Goal: Feedback & Contribution: Contribute content

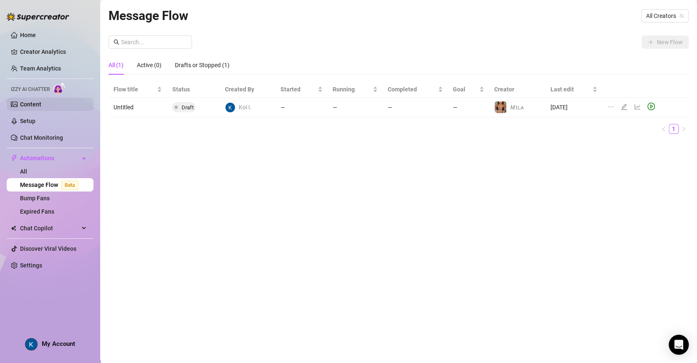
click at [31, 105] on link "Content" at bounding box center [30, 104] width 21 height 7
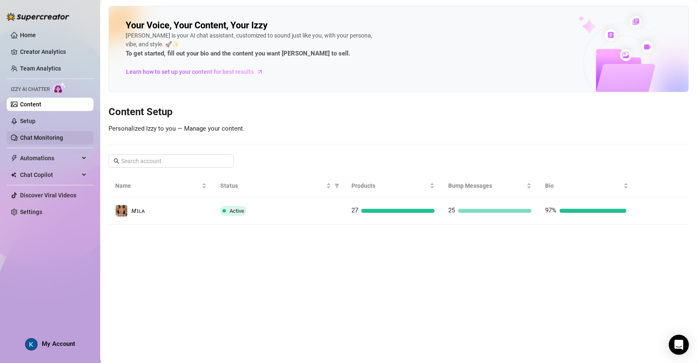
click at [35, 137] on link "Chat Monitoring" at bounding box center [41, 137] width 43 height 7
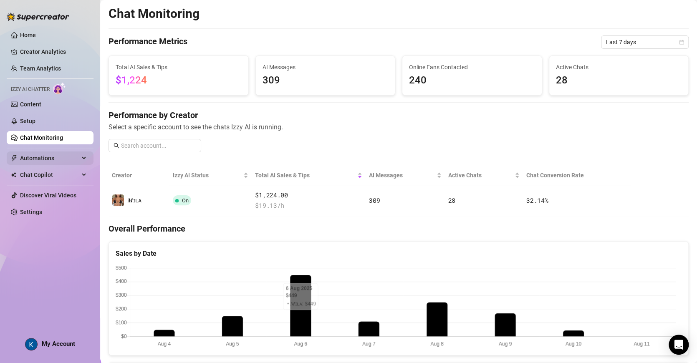
click at [37, 152] on span "Automations" at bounding box center [49, 158] width 59 height 13
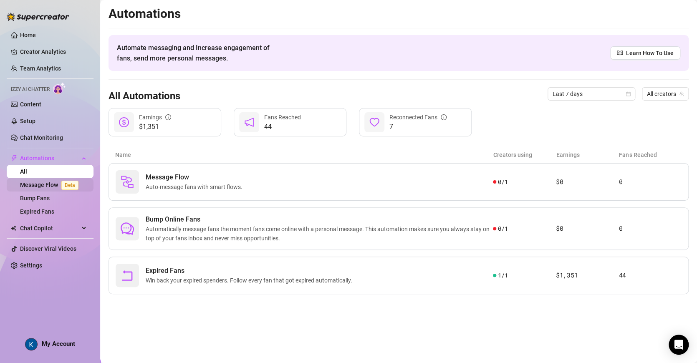
click at [30, 184] on link "Message Flow Beta" at bounding box center [51, 185] width 62 height 7
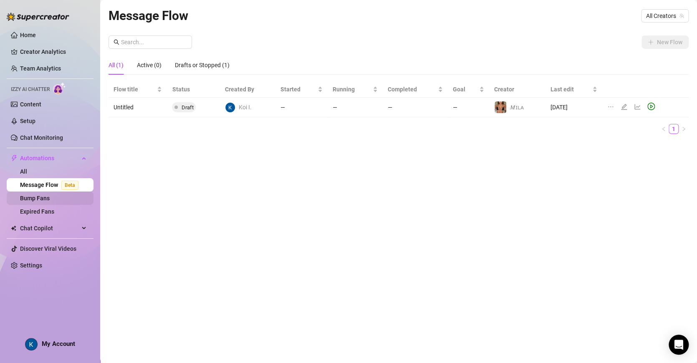
click at [33, 200] on link "Bump Fans" at bounding box center [35, 198] width 30 height 7
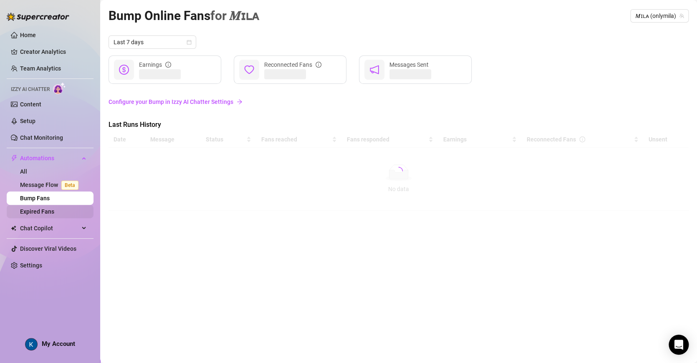
click at [33, 218] on ul "Home Creator Analytics Team Analytics Izzy AI Chatter Content Setup Chat Monito…" at bounding box center [50, 150] width 87 height 250
click at [40, 210] on link "Expired Fans" at bounding box center [37, 211] width 34 height 7
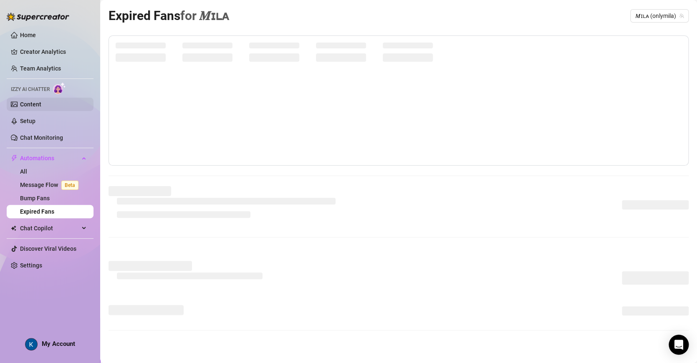
click at [41, 106] on link "Content" at bounding box center [30, 104] width 21 height 7
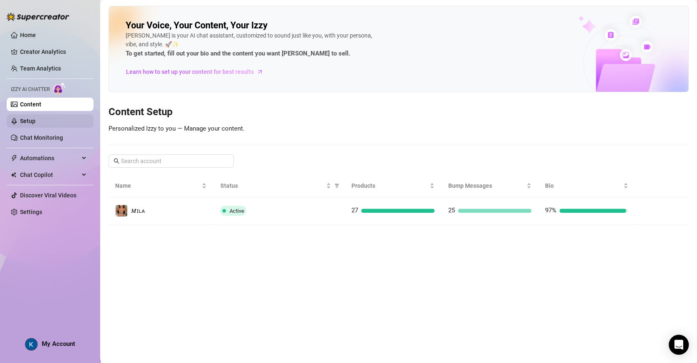
click at [34, 123] on link "Setup" at bounding box center [27, 121] width 15 height 7
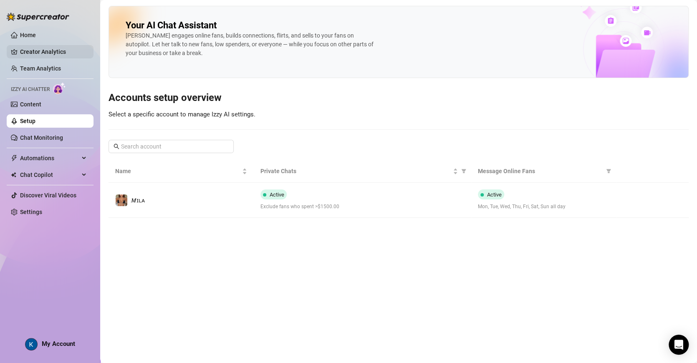
click at [42, 50] on link "Creator Analytics" at bounding box center [53, 51] width 67 height 13
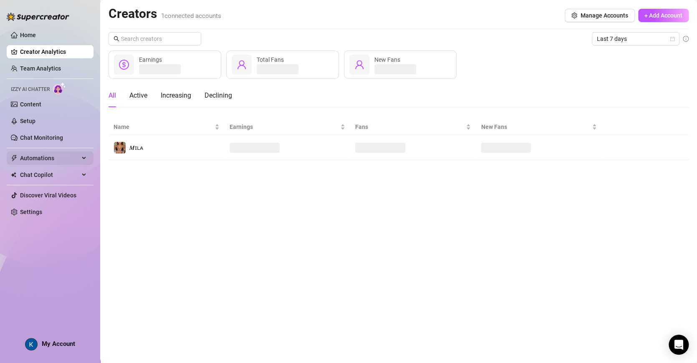
click at [55, 161] on span "Automations" at bounding box center [49, 158] width 59 height 13
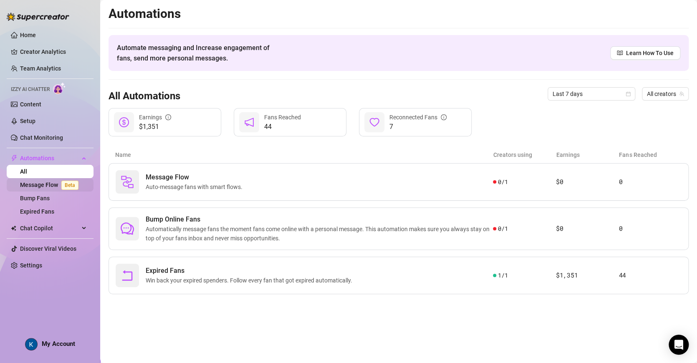
click at [39, 187] on link "Message Flow Beta" at bounding box center [51, 185] width 62 height 7
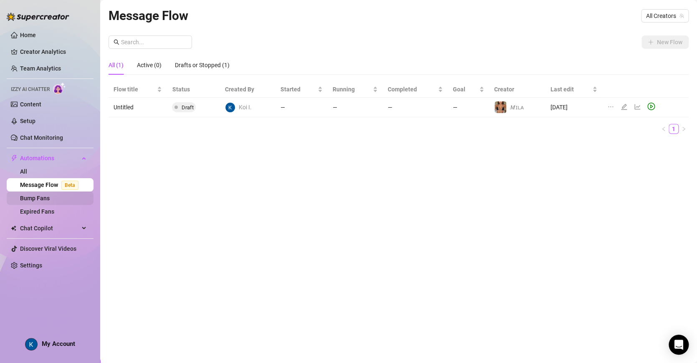
click at [40, 196] on link "Bump Fans" at bounding box center [35, 198] width 30 height 7
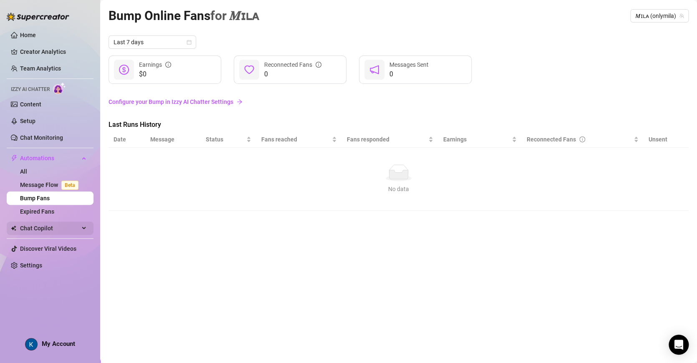
click at [35, 225] on span "Chat Copilot" at bounding box center [49, 228] width 59 height 13
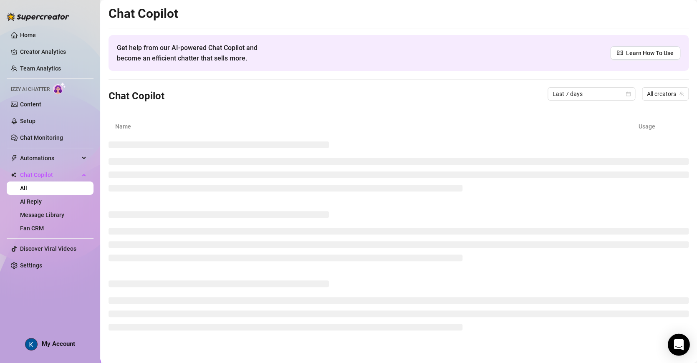
click at [675, 343] on icon "Open Intercom Messenger" at bounding box center [679, 344] width 10 height 11
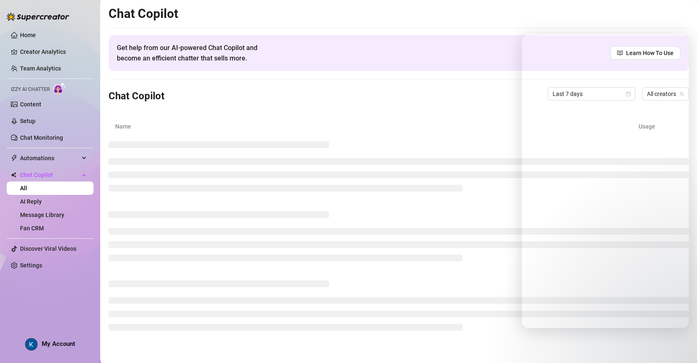
click at [397, 78] on div "Chat Copilot Get help from our AI-powered Chat Copilot and become an efficient …" at bounding box center [399, 171] width 580 height 331
click at [351, 99] on div "Chat Copilot Last 7 days All creators" at bounding box center [399, 94] width 580 height 28
click at [35, 124] on link "Setup" at bounding box center [27, 121] width 15 height 7
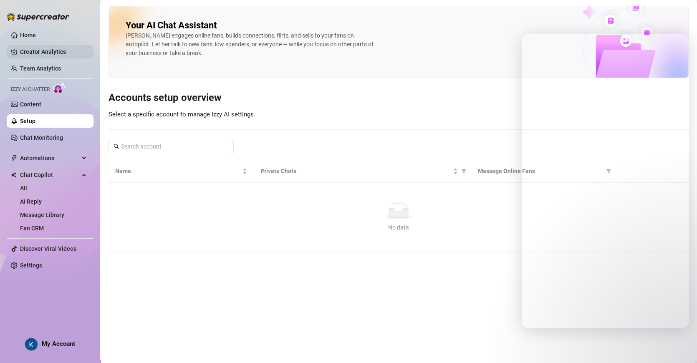
click at [33, 53] on link "Creator Analytics" at bounding box center [53, 51] width 67 height 13
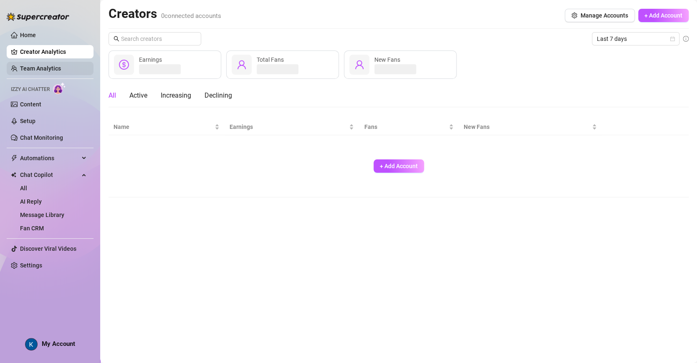
click at [50, 66] on link "Team Analytics" at bounding box center [40, 68] width 41 height 7
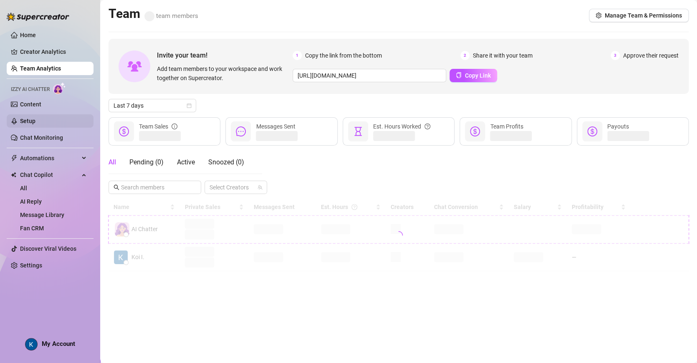
click at [33, 119] on link "Setup" at bounding box center [27, 121] width 15 height 7
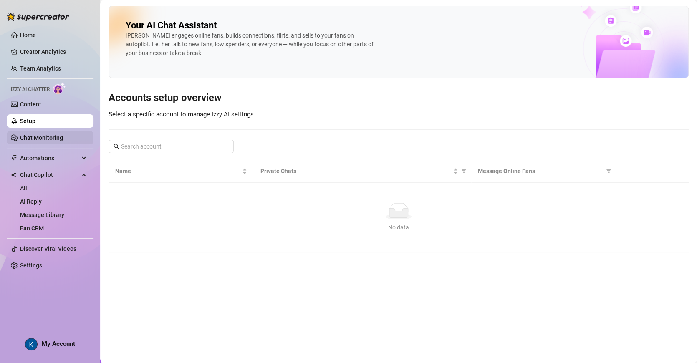
click at [48, 136] on link "Chat Monitoring" at bounding box center [41, 137] width 43 height 7
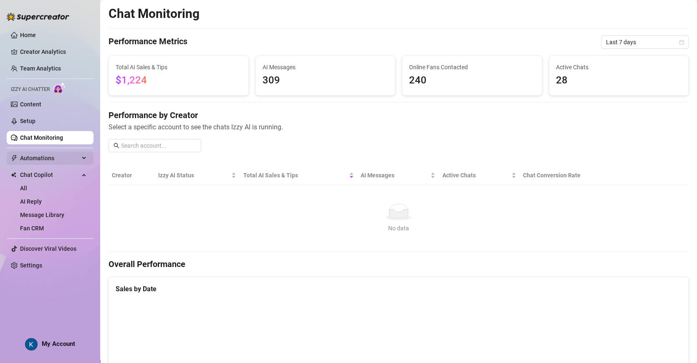
click at [28, 160] on span "Automations" at bounding box center [49, 158] width 59 height 13
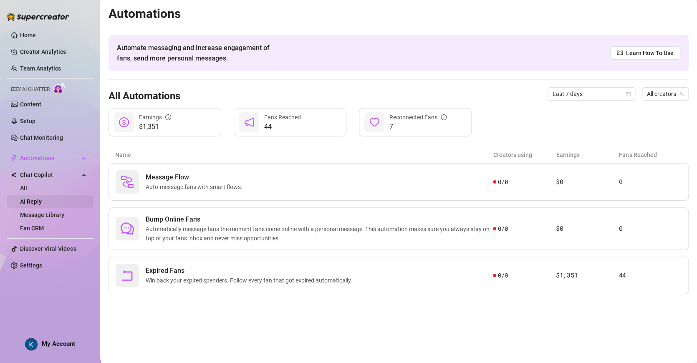
click at [35, 198] on link "AI Reply" at bounding box center [31, 201] width 22 height 7
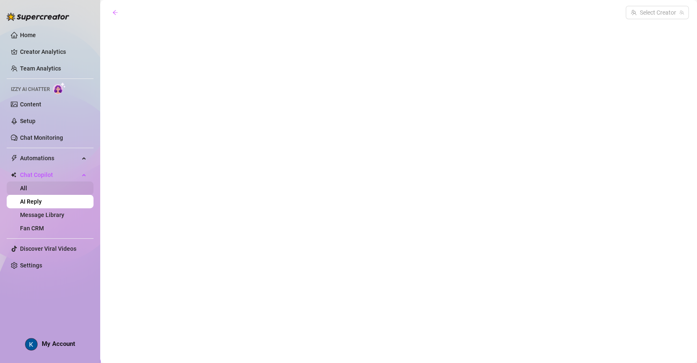
click at [27, 190] on link "All" at bounding box center [23, 188] width 7 height 7
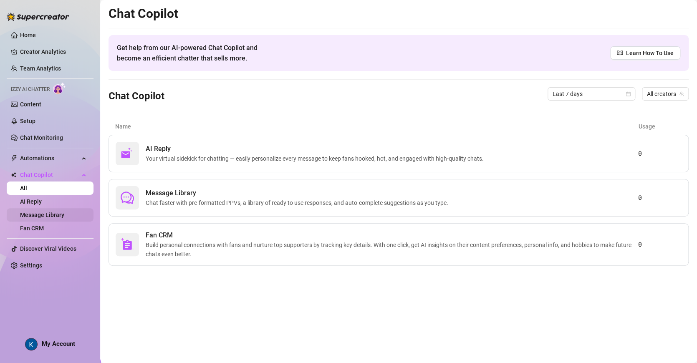
click at [38, 218] on link "Message Library" at bounding box center [42, 215] width 44 height 7
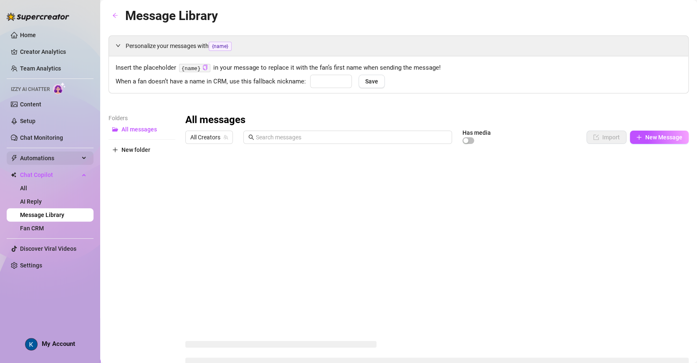
type input "babe"
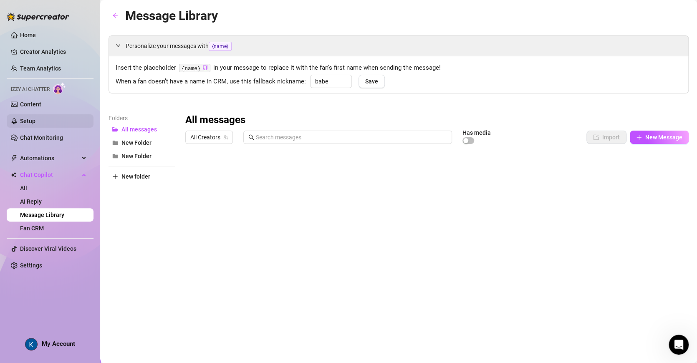
click at [22, 124] on link "Setup" at bounding box center [27, 121] width 15 height 7
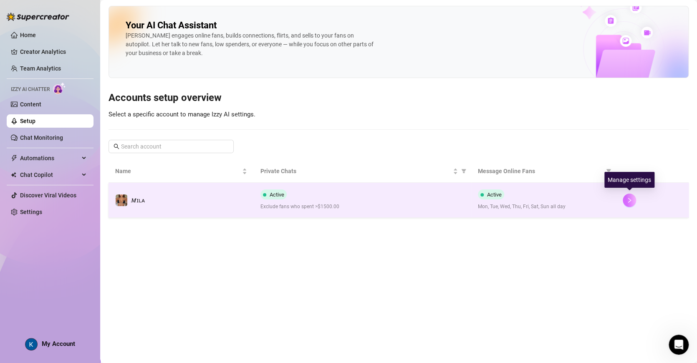
click at [628, 198] on icon "right" at bounding box center [629, 200] width 3 height 5
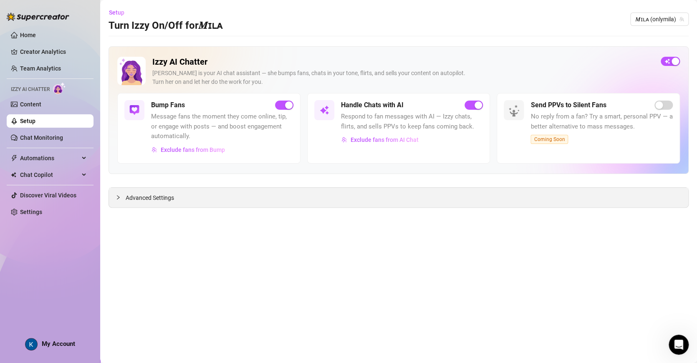
click at [119, 197] on icon "collapsed" at bounding box center [118, 197] width 5 height 5
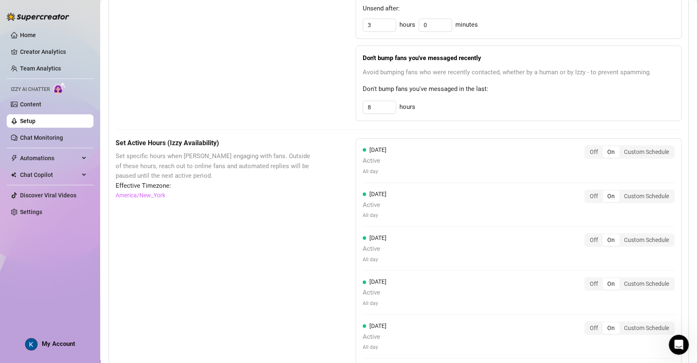
scroll to position [457, 0]
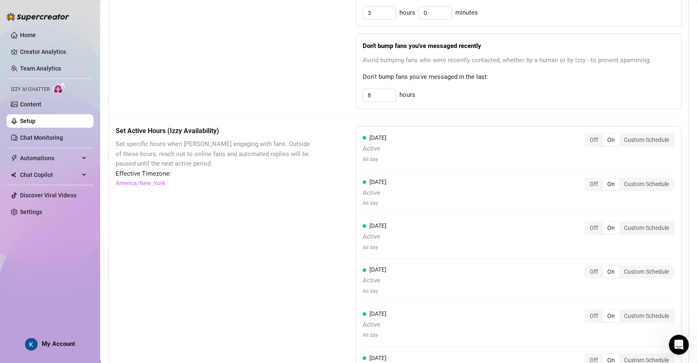
click at [35, 118] on link "Setup" at bounding box center [27, 121] width 15 height 7
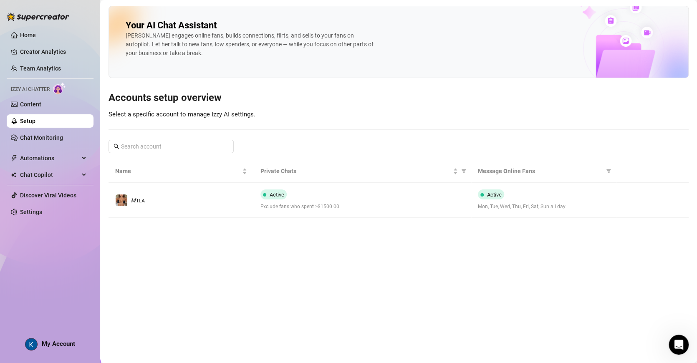
click at [35, 120] on link "Setup" at bounding box center [27, 121] width 15 height 7
click at [31, 108] on link "Content" at bounding box center [30, 104] width 21 height 7
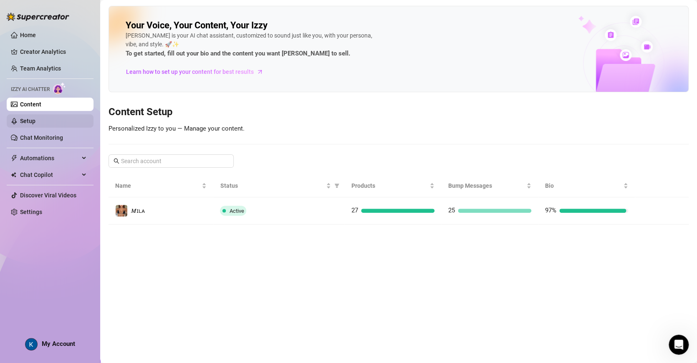
click at [31, 118] on link "Setup" at bounding box center [27, 121] width 15 height 7
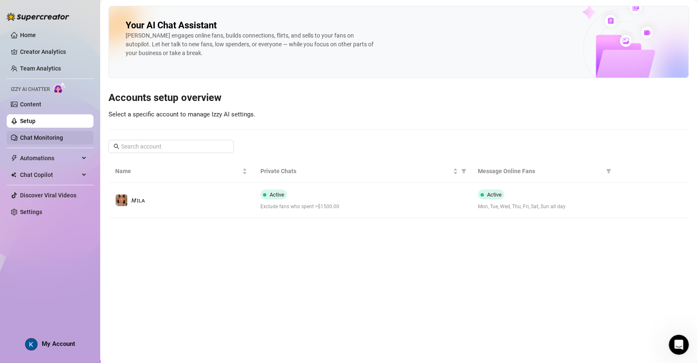
click at [30, 136] on link "Chat Monitoring" at bounding box center [41, 137] width 43 height 7
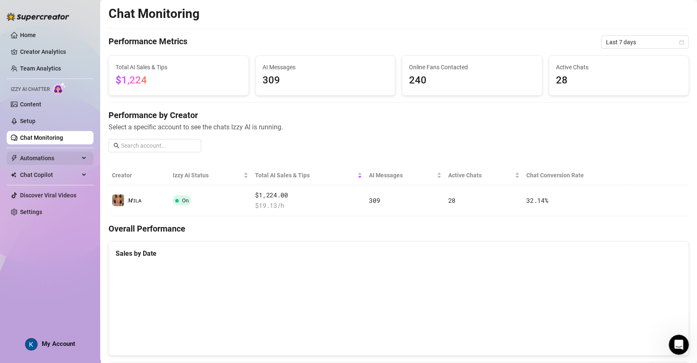
click at [40, 155] on span "Automations" at bounding box center [49, 158] width 59 height 13
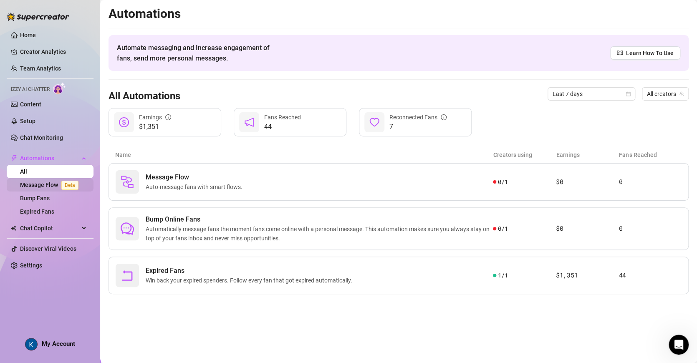
click at [33, 183] on link "Message Flow Beta" at bounding box center [51, 185] width 62 height 7
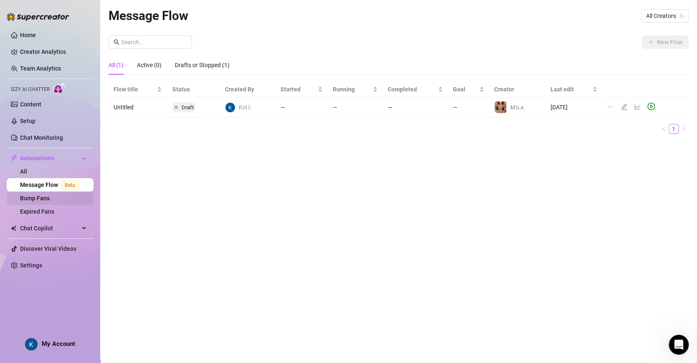
click at [38, 196] on link "Bump Fans" at bounding box center [35, 198] width 30 height 7
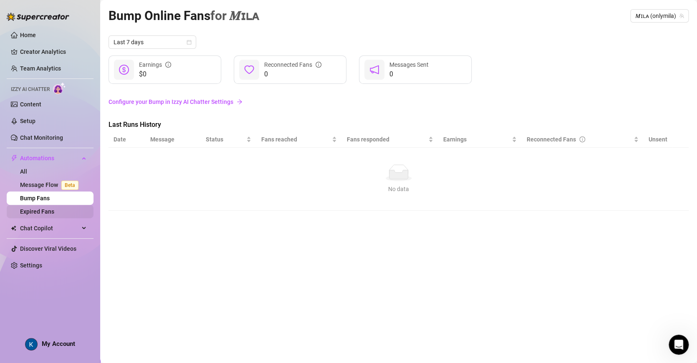
click at [48, 215] on link "Expired Fans" at bounding box center [37, 211] width 34 height 7
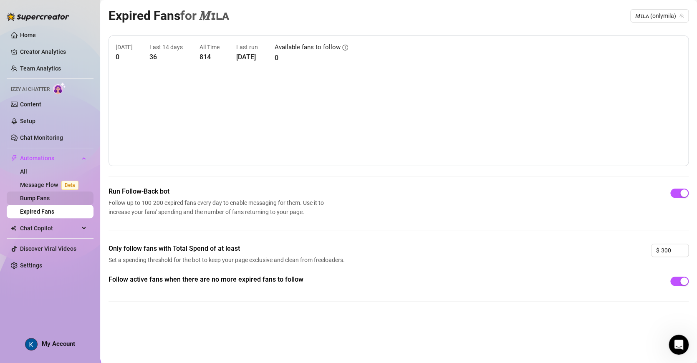
click at [42, 196] on link "Bump Fans" at bounding box center [35, 198] width 30 height 7
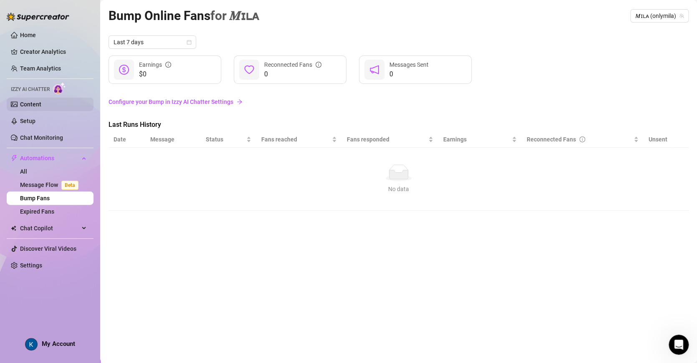
click at [28, 103] on link "Content" at bounding box center [30, 104] width 21 height 7
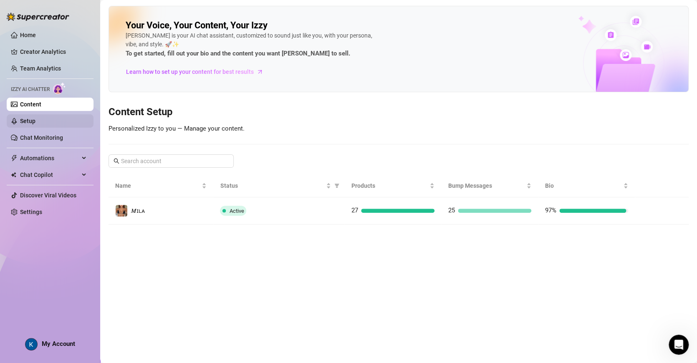
click at [28, 123] on link "Setup" at bounding box center [27, 121] width 15 height 7
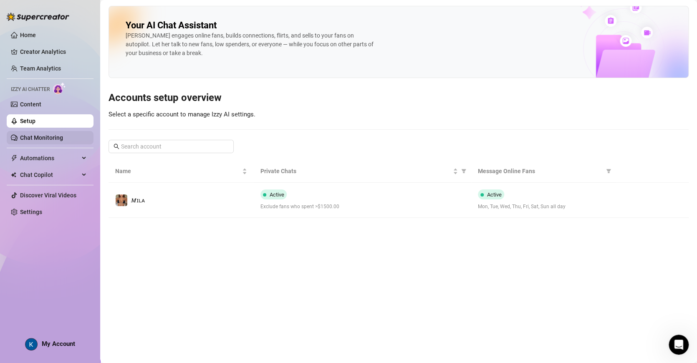
click at [28, 135] on link "Chat Monitoring" at bounding box center [41, 137] width 43 height 7
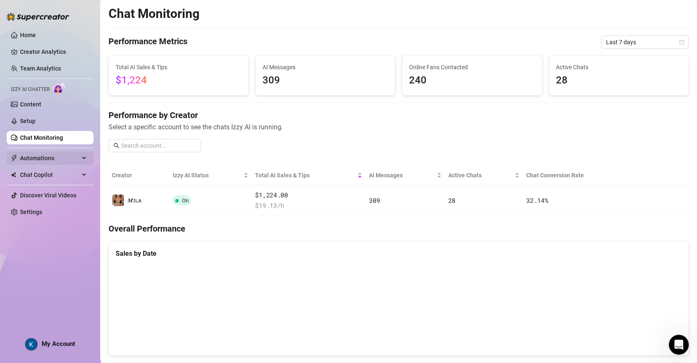
click at [48, 158] on span "Automations" at bounding box center [49, 158] width 59 height 13
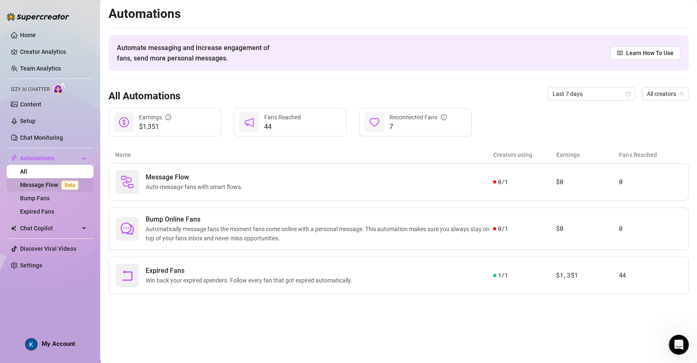
click at [33, 184] on link "Message Flow Beta" at bounding box center [51, 185] width 62 height 7
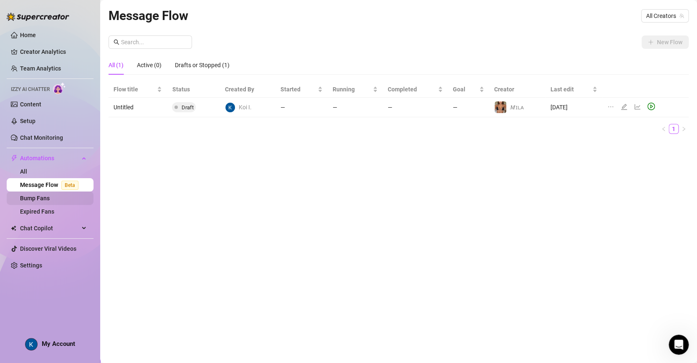
click at [39, 195] on link "Bump Fans" at bounding box center [35, 198] width 30 height 7
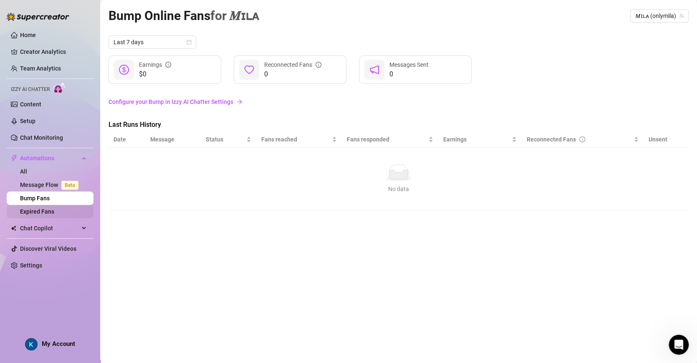
click at [39, 210] on link "Expired Fans" at bounding box center [37, 211] width 34 height 7
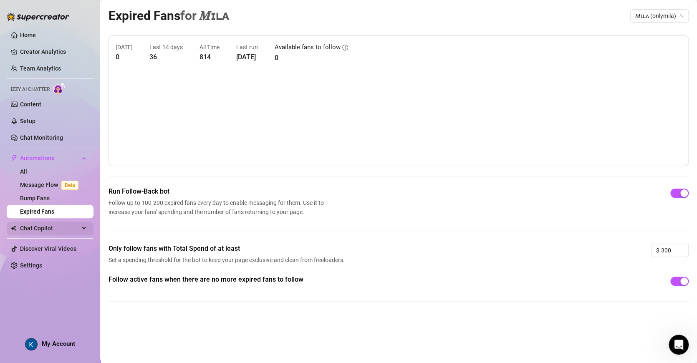
click at [50, 232] on span "Chat Copilot" at bounding box center [49, 228] width 59 height 13
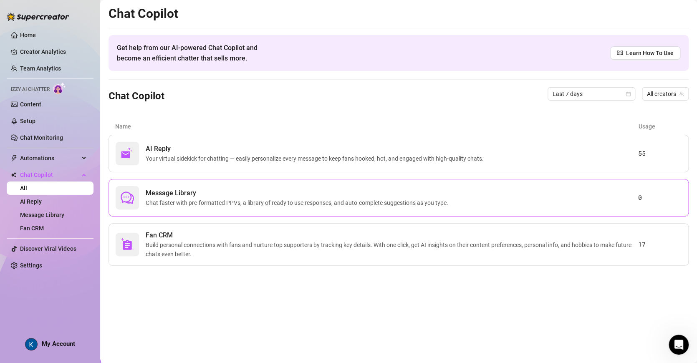
click at [511, 206] on div "Message Library Chat faster with pre-formatted PPVs, a library of ready to use …" at bounding box center [377, 197] width 523 height 23
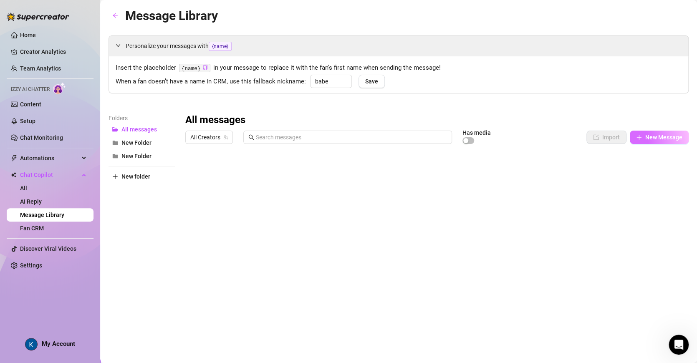
click at [653, 137] on span "New Message" at bounding box center [663, 137] width 37 height 7
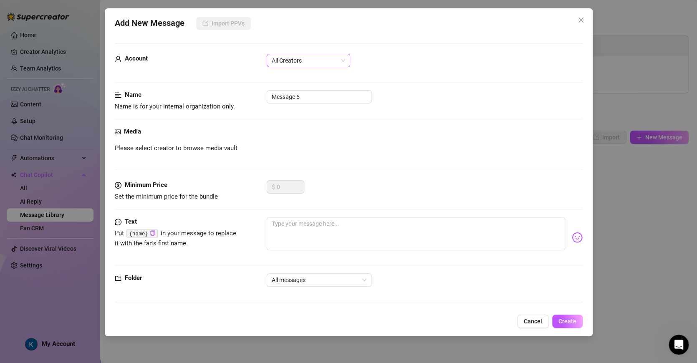
click at [302, 61] on span "All Creators" at bounding box center [308, 60] width 73 height 13
click at [299, 92] on div "𝑴ɪʟᴀ (@onlymila)" at bounding box center [308, 90] width 70 height 9
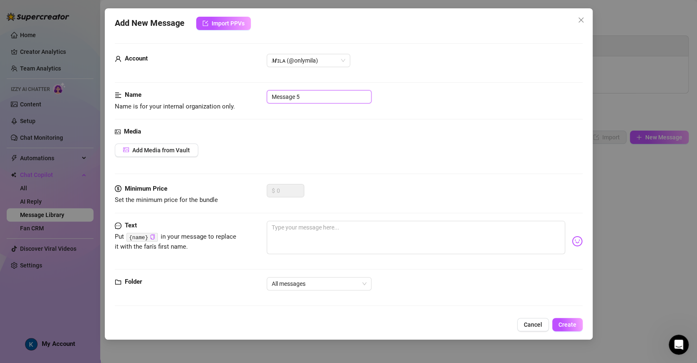
drag, startPoint x: 315, startPoint y: 100, endPoint x: 225, endPoint y: 82, distance: 91.5
click at [225, 82] on form "Account 𝑴ɪʟᴀ (@onlymila) Name Name is for your internal organization only. Mess…" at bounding box center [349, 178] width 468 height 270
type input "d"
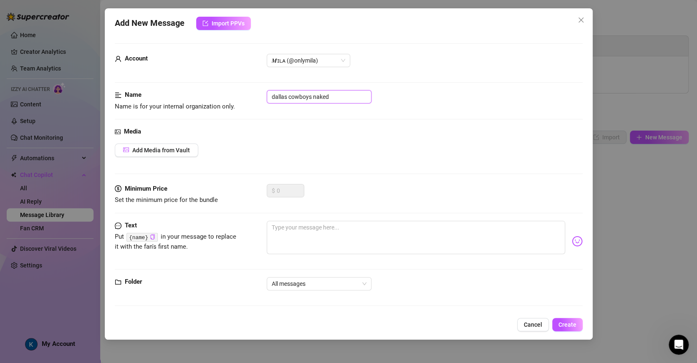
drag, startPoint x: 342, startPoint y: 98, endPoint x: 230, endPoint y: 86, distance: 113.3
click at [230, 86] on form "Account 𝑴ɪʟᴀ (@onlymila) Name Name is for your internal organization only. dall…" at bounding box center [349, 178] width 468 height 270
type input "d"
type input "dallas cowboys t-shirt nudes"
click at [140, 149] on span "Add Media from Vault" at bounding box center [161, 150] width 58 height 7
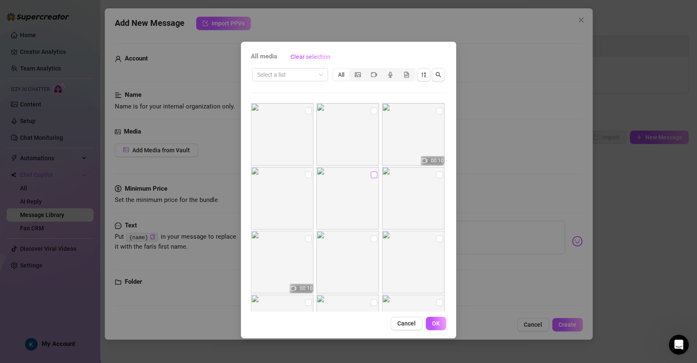
click at [372, 177] on span at bounding box center [374, 175] width 7 height 7
click at [372, 177] on input "checkbox" at bounding box center [374, 175] width 7 height 7
checkbox input "true"
drag, startPoint x: 305, startPoint y: 175, endPoint x: 306, endPoint y: 147, distance: 27.6
click at [305, 175] on input "checkbox" at bounding box center [308, 175] width 7 height 7
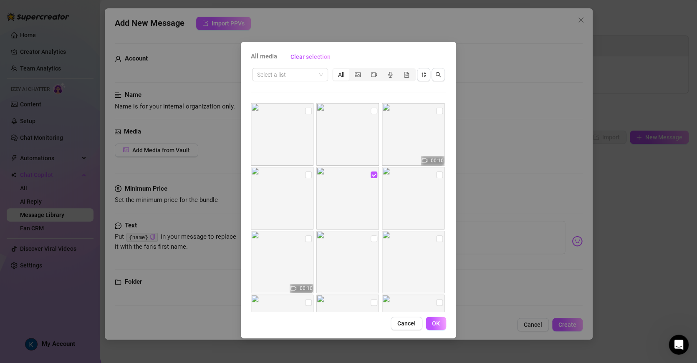
checkbox input "true"
click at [302, 109] on img at bounding box center [282, 134] width 63 height 63
click at [371, 109] on input "checkbox" at bounding box center [374, 111] width 7 height 7
checkbox input "true"
click at [310, 112] on img at bounding box center [282, 134] width 63 height 63
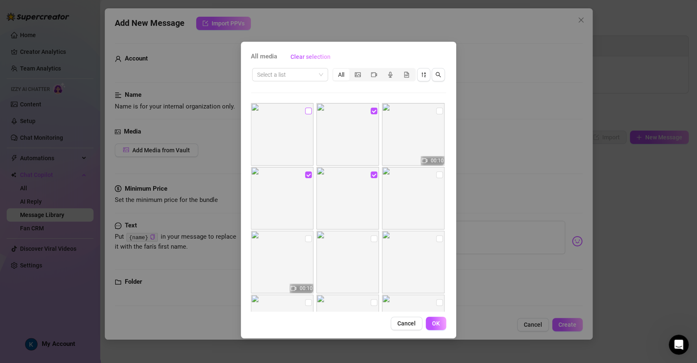
click at [308, 114] on span at bounding box center [308, 111] width 7 height 7
click at [308, 114] on input "checkbox" at bounding box center [308, 111] width 7 height 7
checkbox input "true"
click at [436, 177] on span at bounding box center [439, 175] width 7 height 7
click at [436, 177] on input "checkbox" at bounding box center [439, 175] width 7 height 7
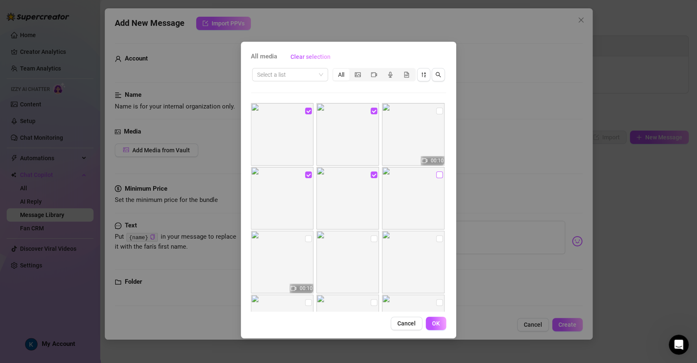
checkbox input "true"
click at [308, 240] on span at bounding box center [308, 238] width 7 height 7
click at [308, 240] on input "checkbox" at bounding box center [308, 238] width 7 height 7
checkbox input "true"
drag, startPoint x: 433, startPoint y: 325, endPoint x: 451, endPoint y: 320, distance: 18.6
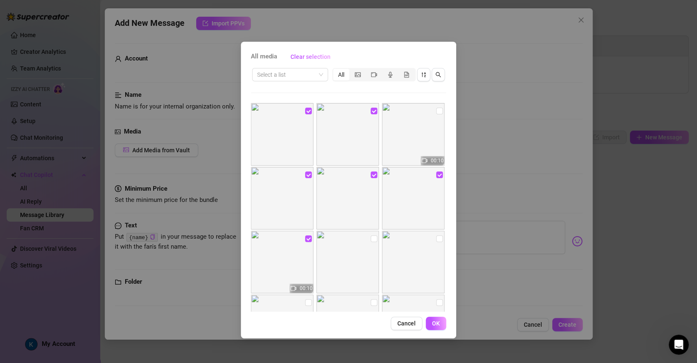
click at [451, 320] on div "All media Clear selection Select a list All 00:10 00:10 00:10 00:10 00:05 00:05…" at bounding box center [348, 190] width 215 height 297
click at [438, 325] on span "OK" at bounding box center [436, 323] width 8 height 7
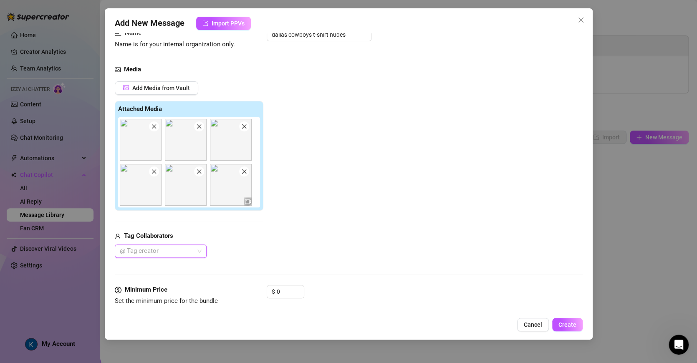
scroll to position [76, 0]
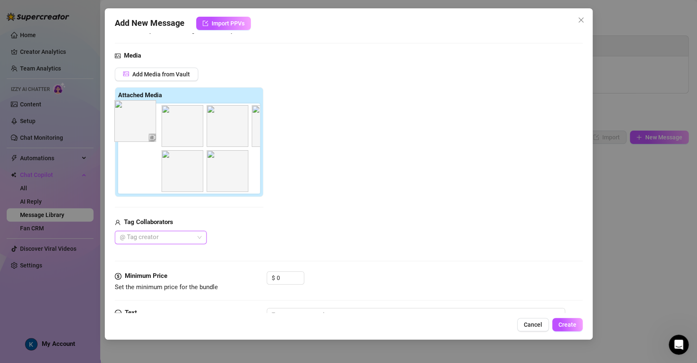
drag, startPoint x: 239, startPoint y: 176, endPoint x: 142, endPoint y: 124, distance: 110.4
click at [142, 124] on div at bounding box center [190, 149] width 145 height 90
drag, startPoint x: 238, startPoint y: 179, endPoint x: 146, endPoint y: 132, distance: 103.8
click at [146, 132] on div at bounding box center [190, 149] width 145 height 90
drag, startPoint x: 239, startPoint y: 166, endPoint x: 138, endPoint y: 121, distance: 110.7
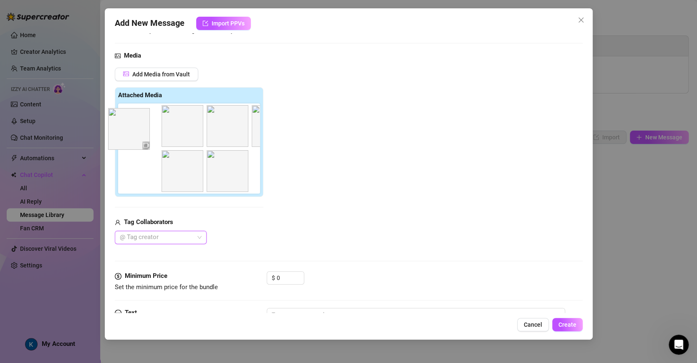
click at [138, 121] on div at bounding box center [190, 149] width 145 height 90
click at [154, 115] on icon "close" at bounding box center [154, 113] width 6 height 6
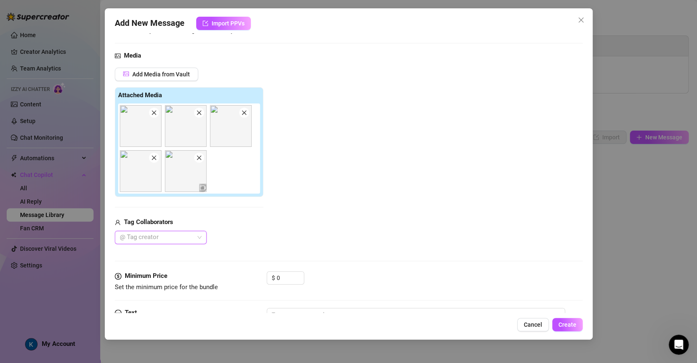
click at [154, 115] on icon "close" at bounding box center [154, 113] width 6 height 6
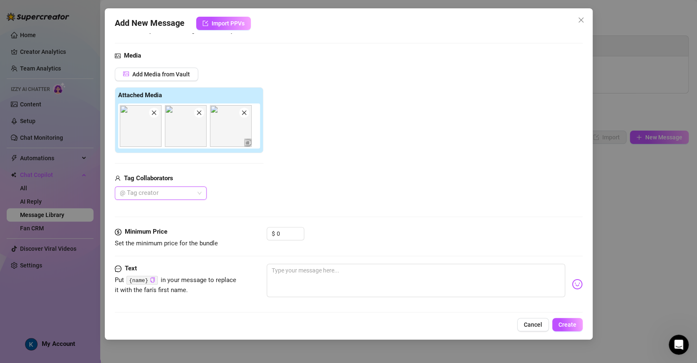
click at [154, 115] on icon "close" at bounding box center [154, 113] width 6 height 6
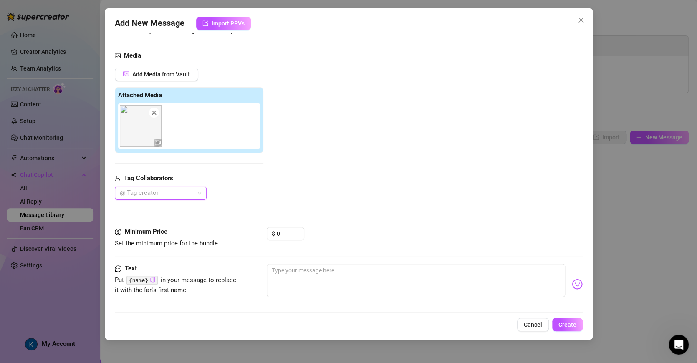
click at [154, 115] on icon "close" at bounding box center [154, 113] width 6 height 6
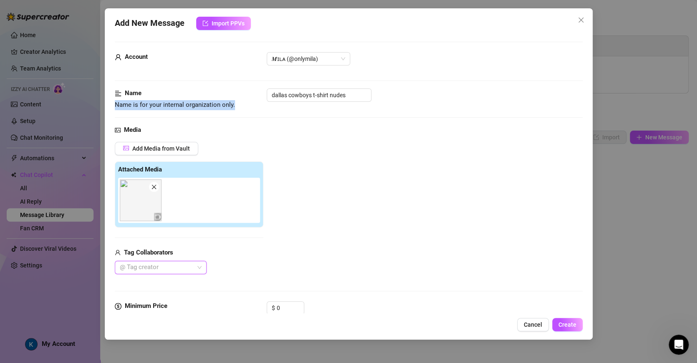
click at [154, 115] on div "Name Name is for your internal organization only. dallas cowboys t-shirt nudes" at bounding box center [349, 107] width 468 height 37
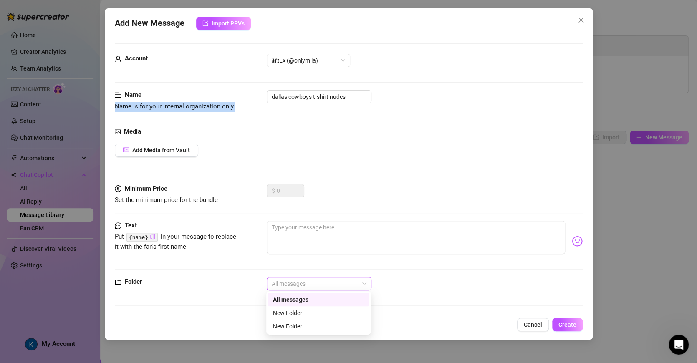
click at [281, 287] on span "All messages" at bounding box center [319, 284] width 95 height 13
click at [371, 180] on div "Media Add Media from Vault" at bounding box center [349, 155] width 468 height 57
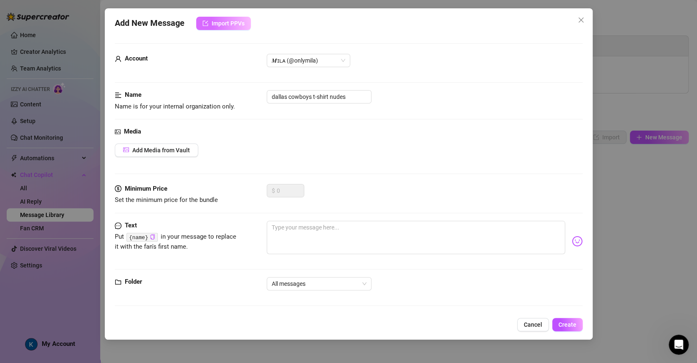
click at [229, 25] on span "Import PPVs" at bounding box center [228, 23] width 33 height 7
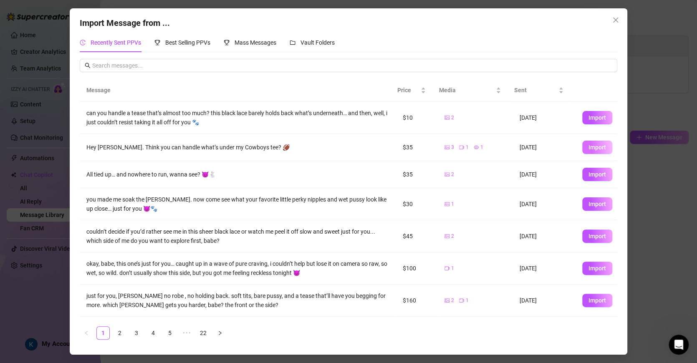
click at [589, 148] on span "Import" at bounding box center [598, 147] width 18 height 7
type textarea "Hey [PERSON_NAME]. Think you can handle what’s under my Cowboys tee? 🏈"
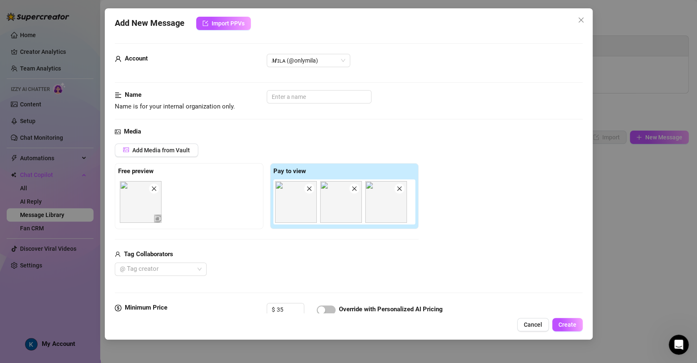
scroll to position [12, 0]
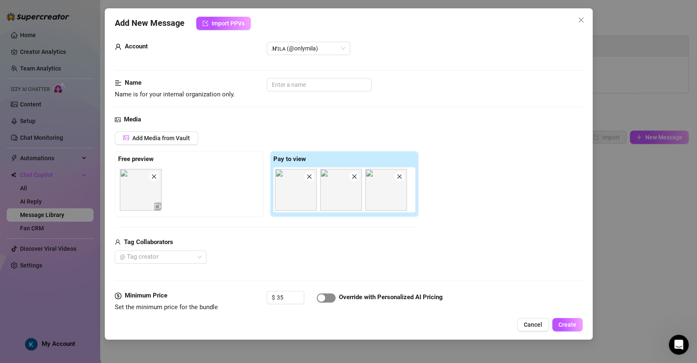
click at [329, 297] on span "button" at bounding box center [326, 297] width 19 height 9
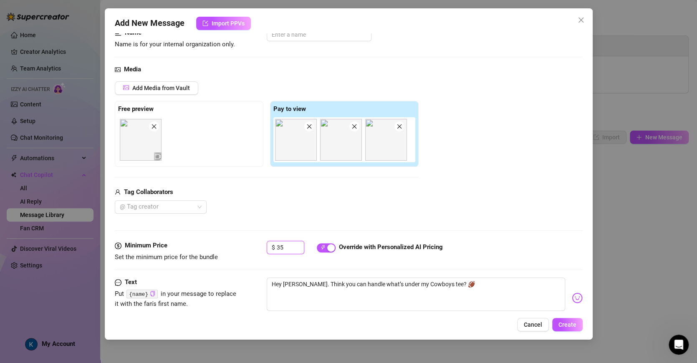
drag, startPoint x: 289, startPoint y: 248, endPoint x: 261, endPoint y: 247, distance: 28.8
click at [261, 247] on div "Minimum Price Set the minimum price for the bundle $ 35 Override with Personali…" at bounding box center [349, 251] width 468 height 21
type input "1"
type input "25"
drag, startPoint x: 455, startPoint y: 294, endPoint x: 266, endPoint y: 274, distance: 189.8
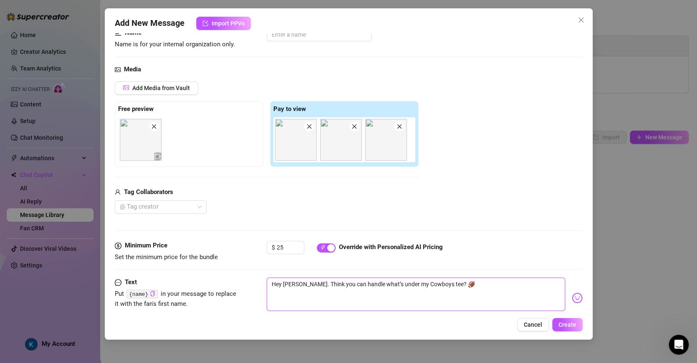
click at [266, 274] on form "Account 𝑴ɪʟᴀ (@onlymila) Name Name is for your internal organization only. Medi…" at bounding box center [349, 175] width 468 height 389
type textarea "Type your message here..."
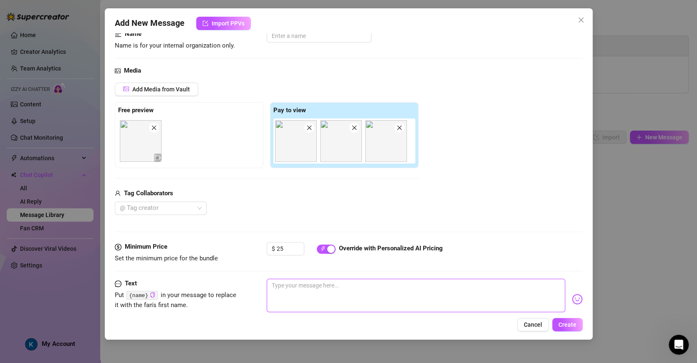
click at [293, 289] on textarea at bounding box center [416, 295] width 298 height 33
paste textarea "Don’t blink… this Cowboys shirt doesn’t stay on for long 😉 Full strip + every a…"
type textarea "Don’t blink… this Cowboys shirt doesn’t stay on for long 😉 Full strip + every a…"
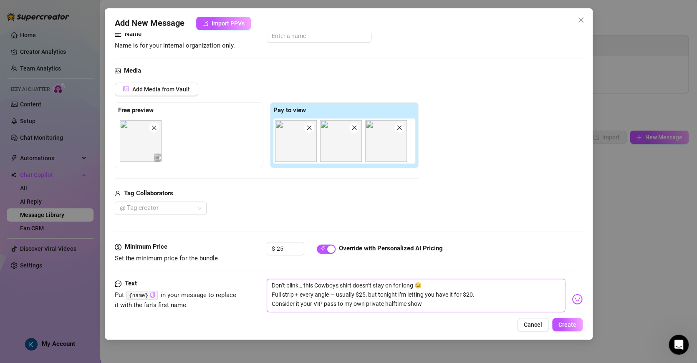
click at [276, 286] on textarea "Don’t blink… this Cowboys shirt doesn’t stay on for long 😉 Full strip + every a…" at bounding box center [416, 295] width 298 height 33
type textarea "on’t blink… this Cowboys shirt doesn’t stay on for long 😉 Full strip + every an…"
type textarea "don’t blink… this Cowboys shirt doesn’t stay on for long 😉 Full strip + every a…"
